Goal: Answer question/provide support

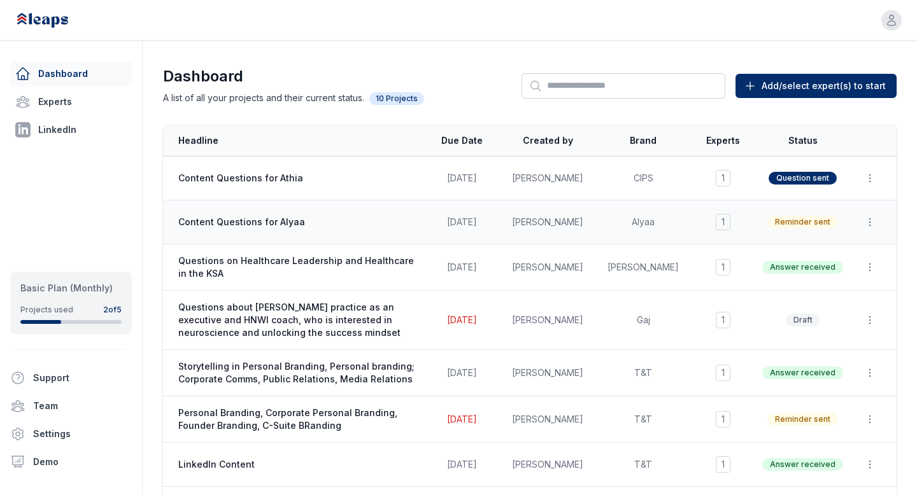
click at [289, 220] on span "Content Questions for Alyaa" at bounding box center [297, 222] width 238 height 13
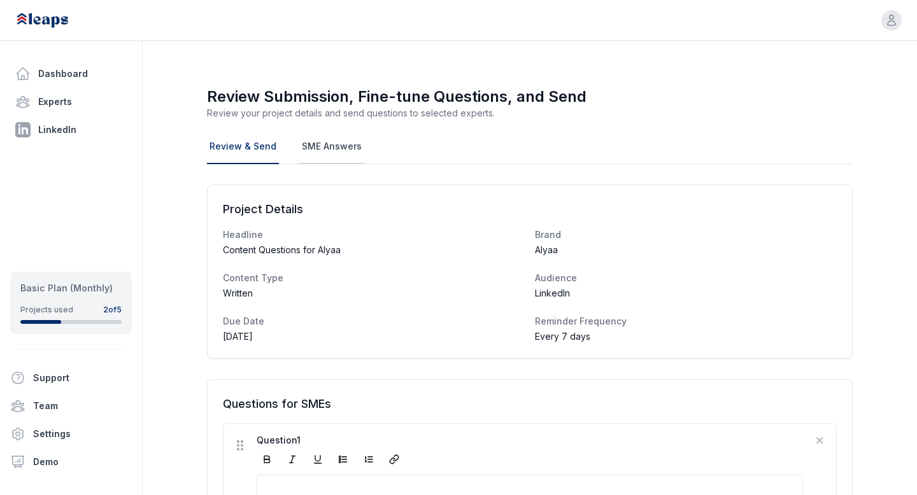
click at [325, 146] on link "SME Answers" at bounding box center [331, 147] width 65 height 34
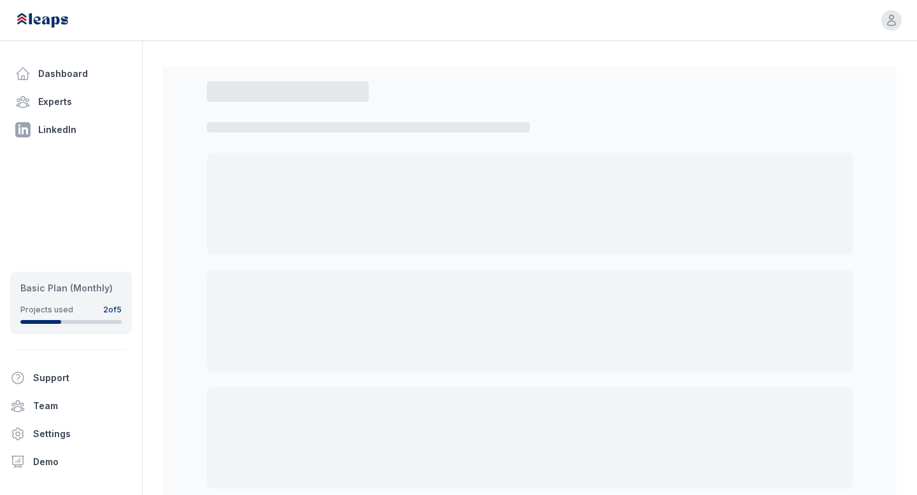
select select "*"
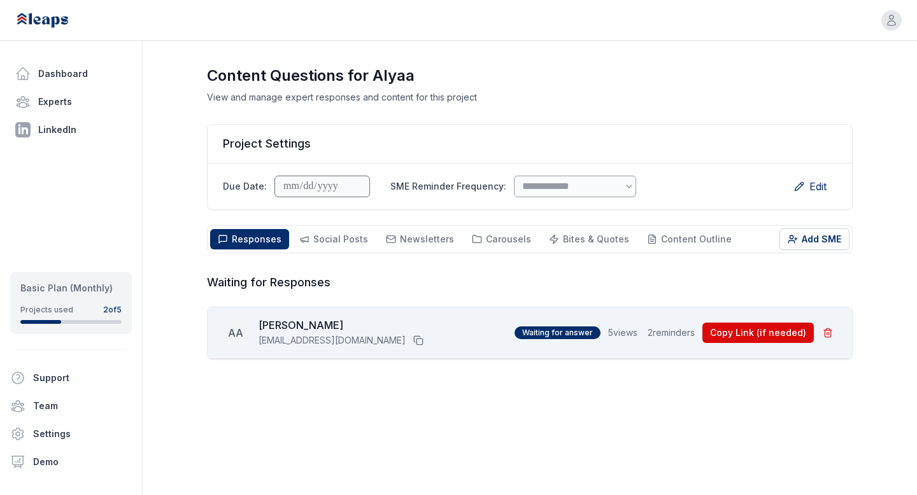
scroll to position [20, 0]
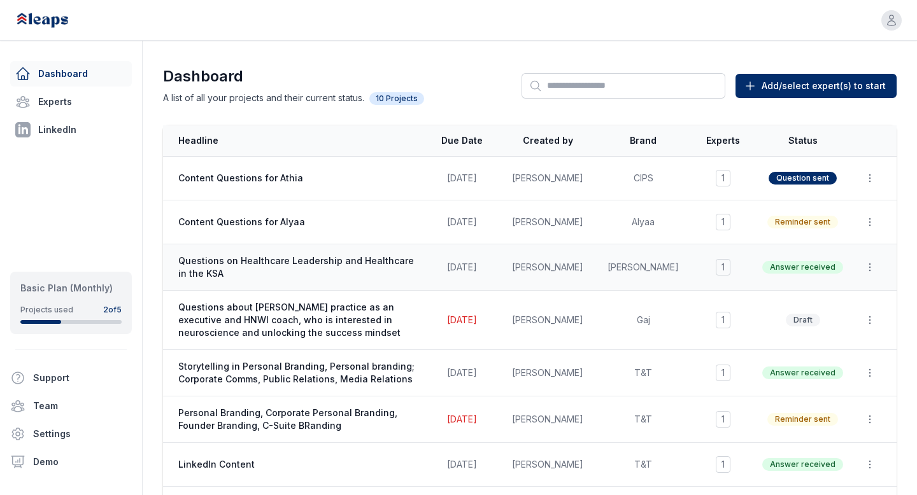
click at [321, 257] on span "Questions on Healthcare Leadership and Healthcare in the KSA" at bounding box center [297, 267] width 238 height 25
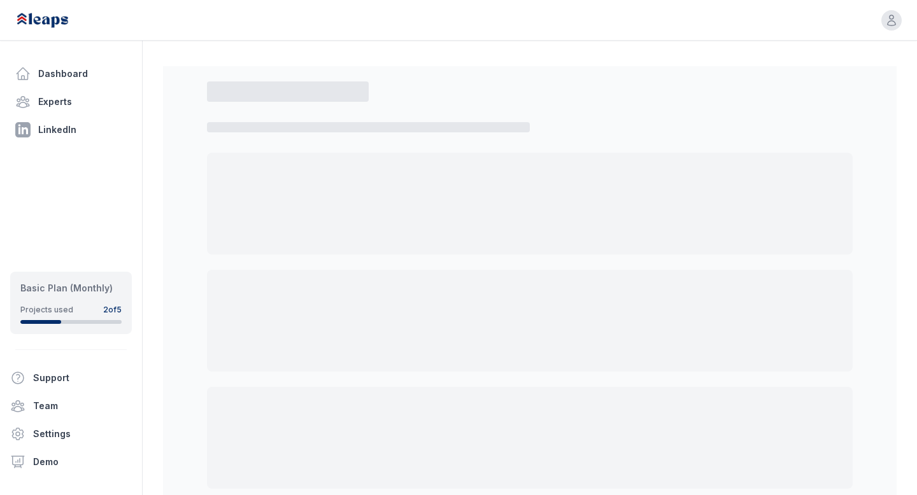
select select "*"
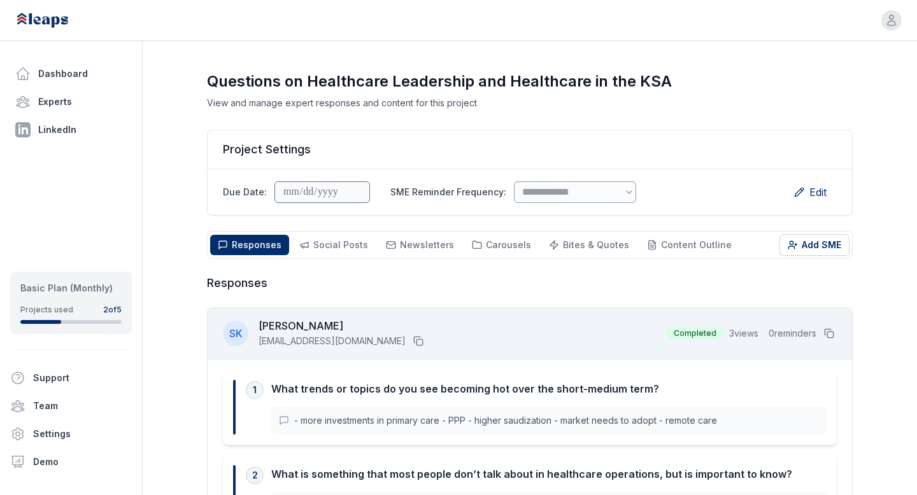
scroll to position [11, 0]
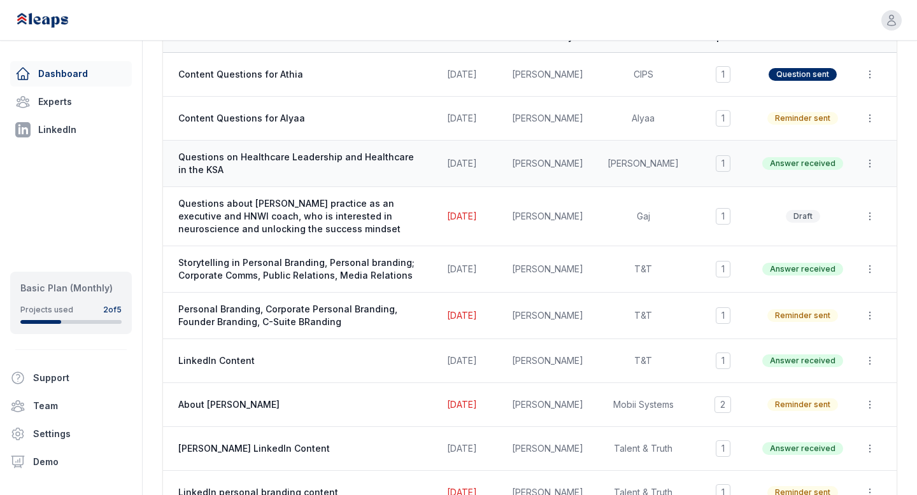
scroll to position [104, 0]
click at [203, 273] on span "Storytelling in Personal Branding, Personal branding; Corporate Comms, Public R…" at bounding box center [297, 268] width 238 height 25
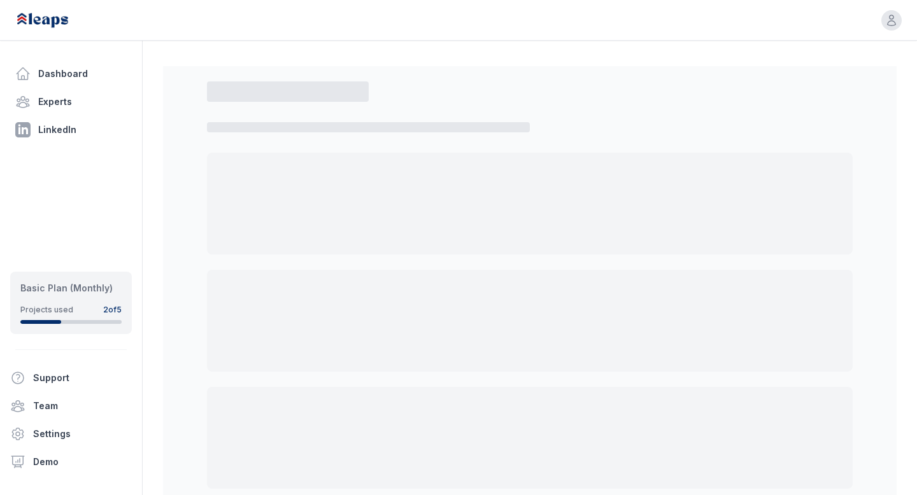
select select "*"
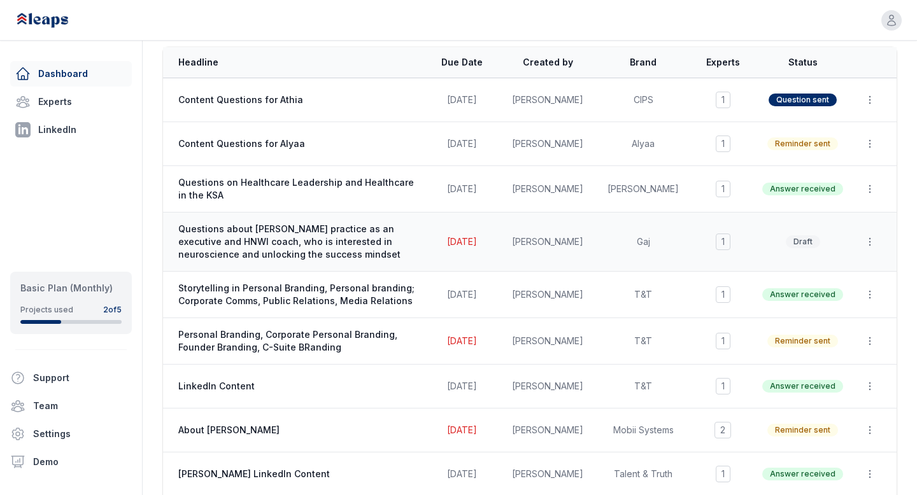
scroll to position [82, 0]
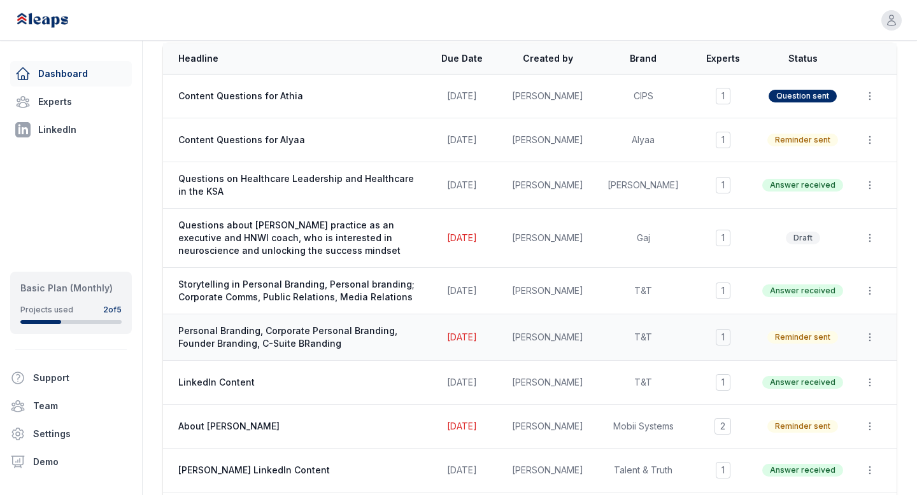
click at [314, 339] on span "Personal Branding, Corporate Personal Branding, Founder Branding, C-Suite BRand…" at bounding box center [297, 337] width 238 height 25
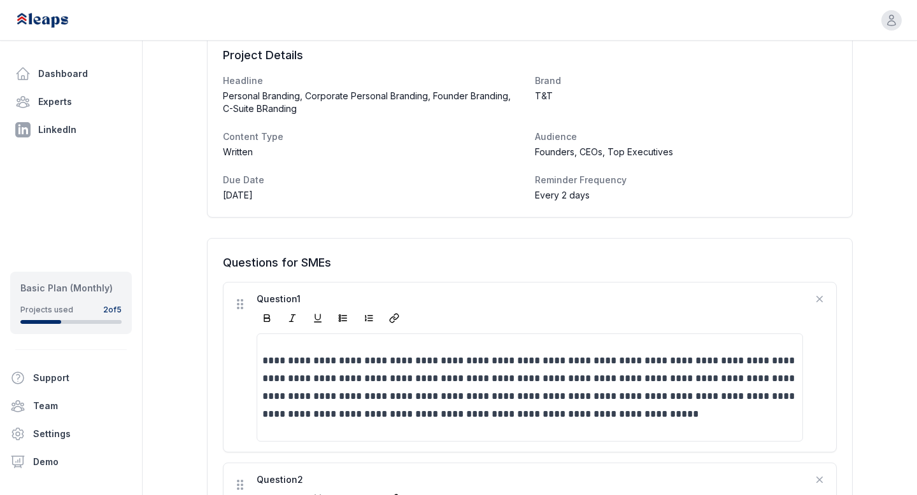
scroll to position [224, 0]
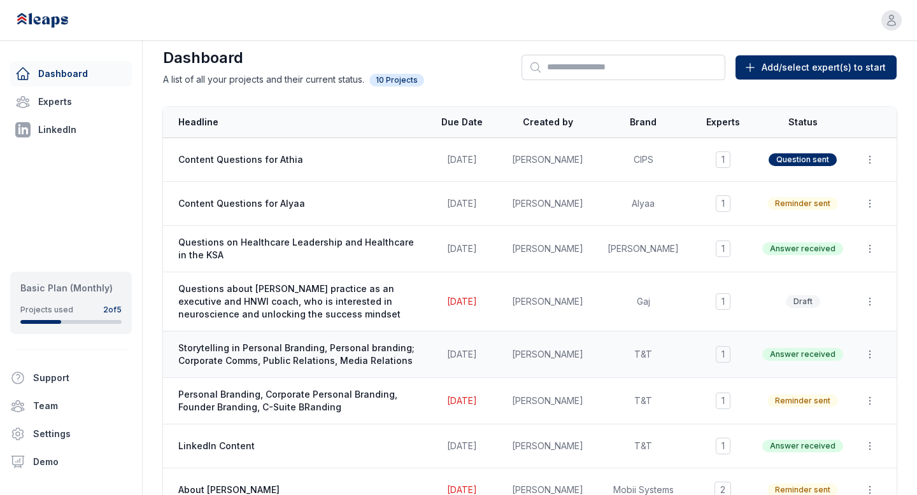
scroll to position [16, 0]
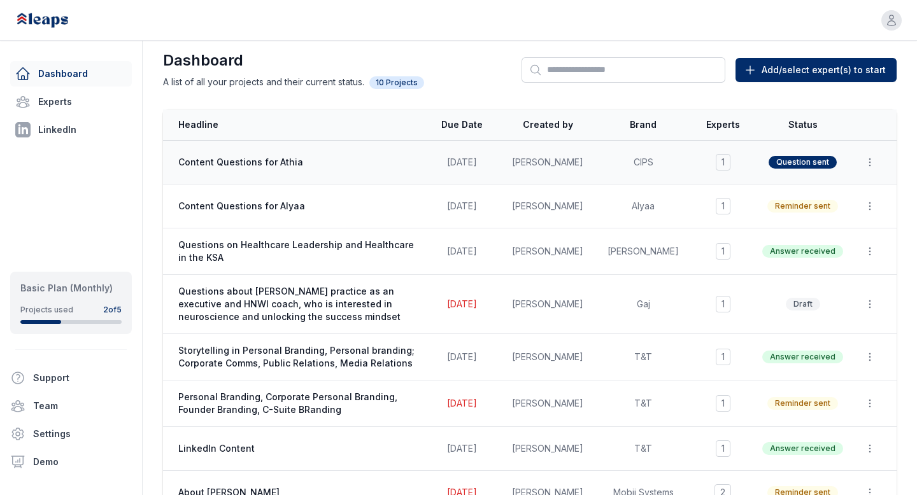
click at [238, 169] on td "Content Questions for Athia" at bounding box center [293, 163] width 260 height 44
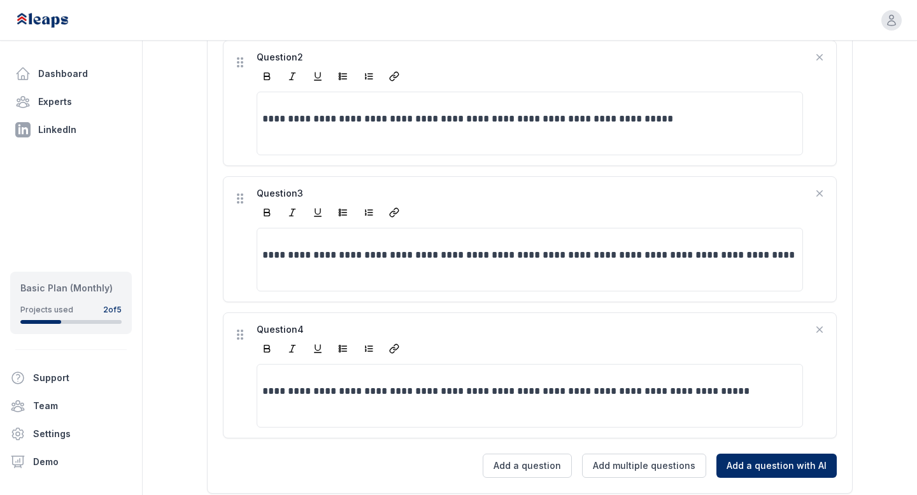
scroll to position [728, 0]
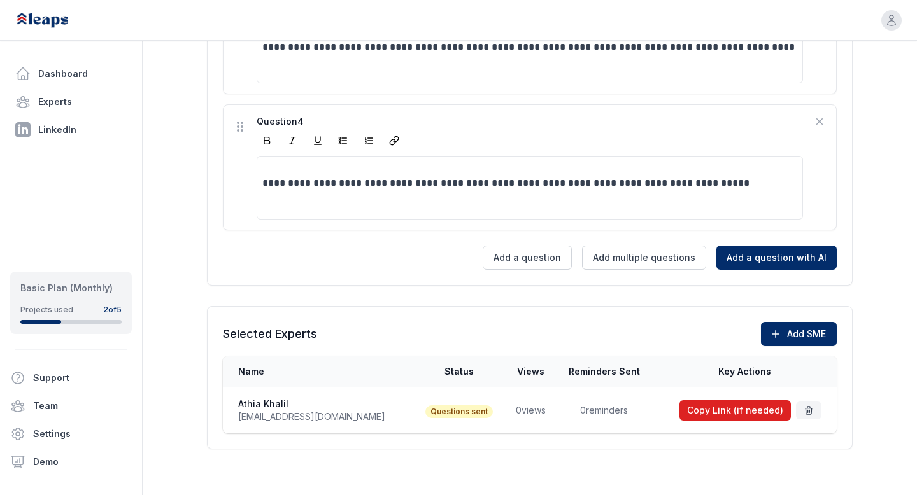
click at [712, 408] on button "Copy Link (if needed)" at bounding box center [735, 411] width 111 height 20
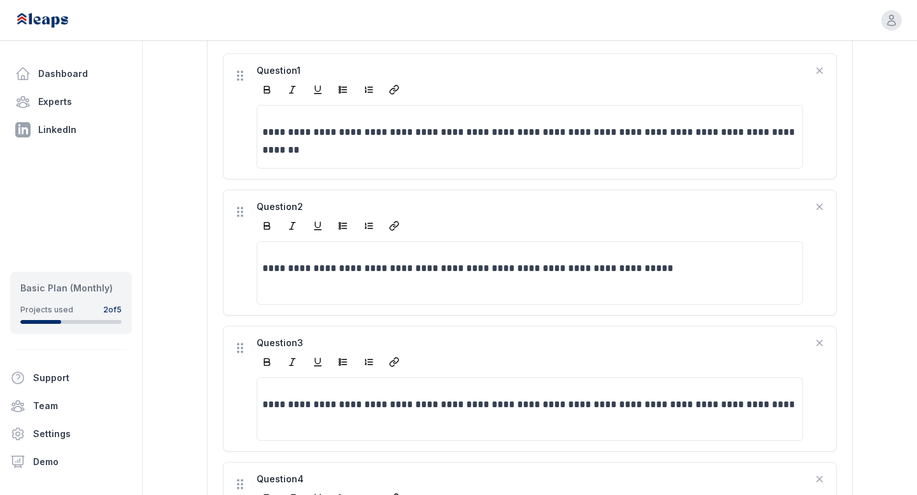
scroll to position [332, 0]
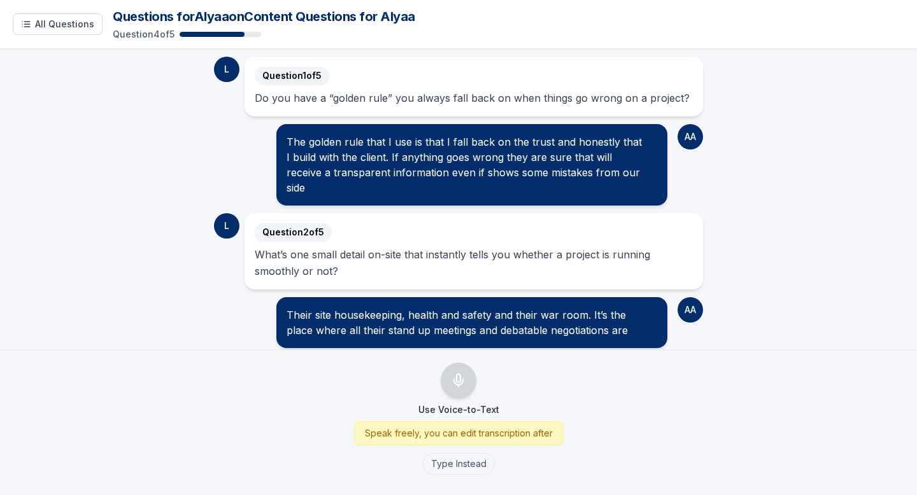
scroll to position [206, 0]
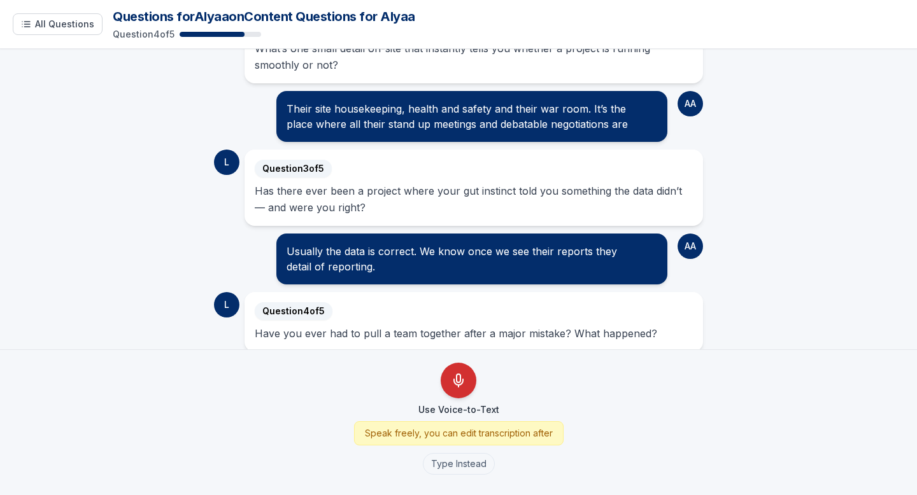
click at [456, 384] on icon "Use Voice-to-Text" at bounding box center [458, 380] width 15 height 15
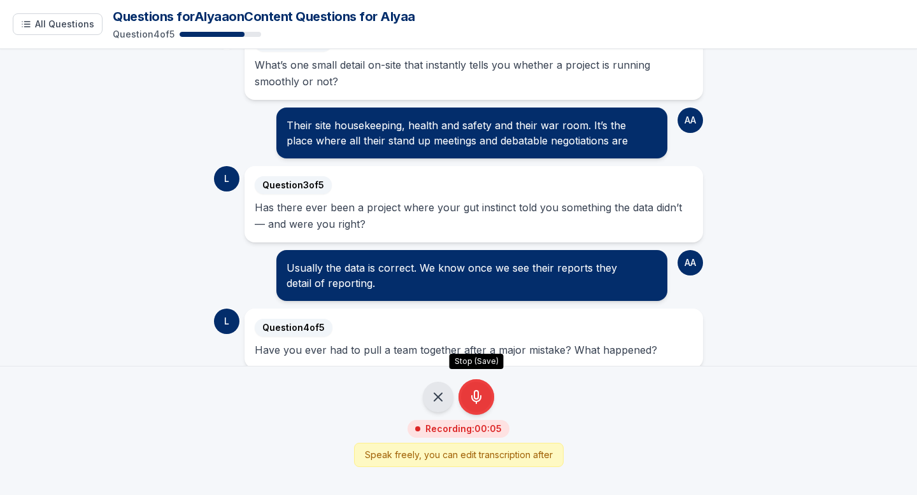
click at [459, 397] on button "Stop (Save)" at bounding box center [477, 398] width 36 height 36
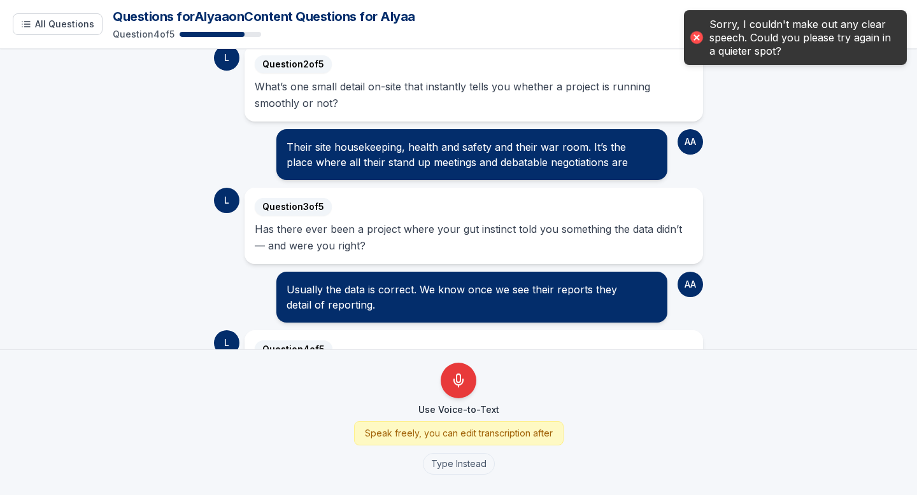
scroll to position [250, 0]
